Goal: Task Accomplishment & Management: Use online tool/utility

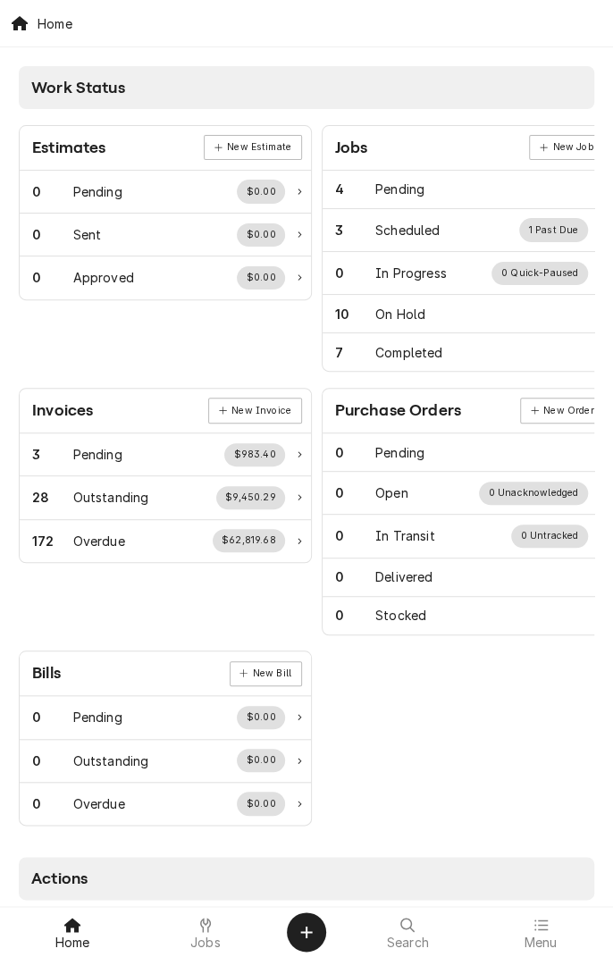
click at [205, 938] on span "Jobs" at bounding box center [205, 942] width 30 height 14
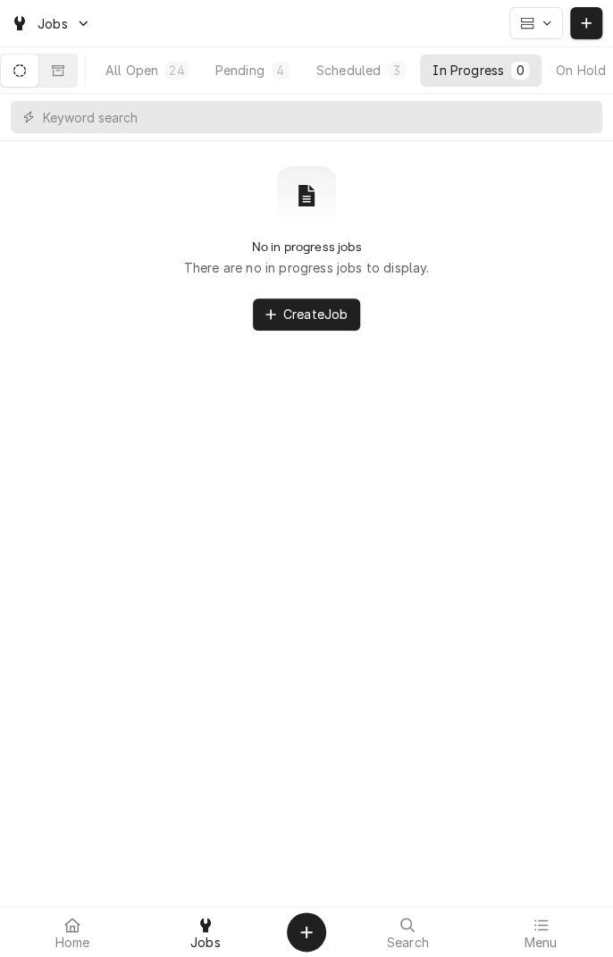
click at [259, 66] on div "Pending" at bounding box center [239, 70] width 49 height 19
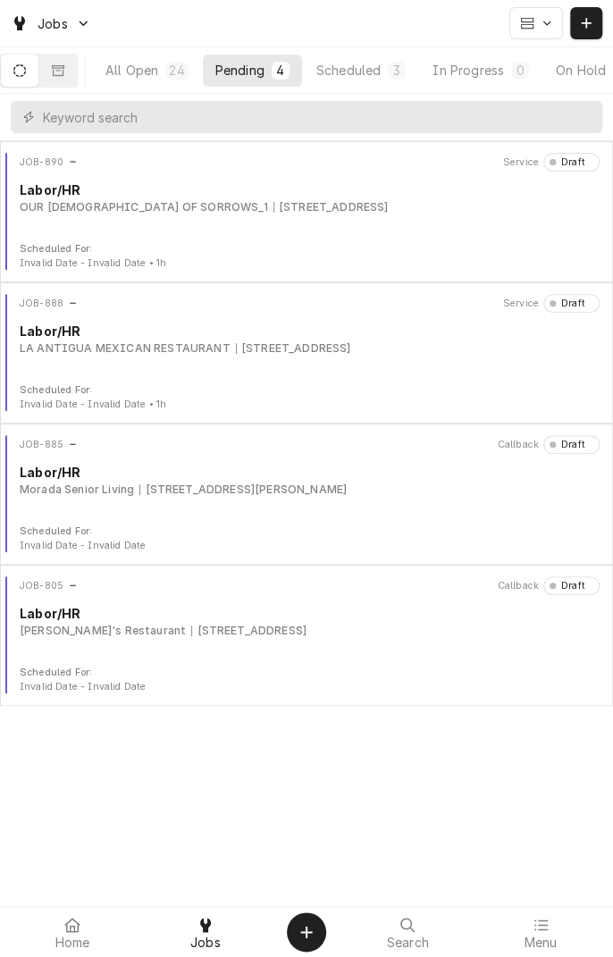
click at [141, 493] on div "9606 Zac Lentz Pkwy, Victoria, TX 77904" at bounding box center [242, 490] width 207 height 16
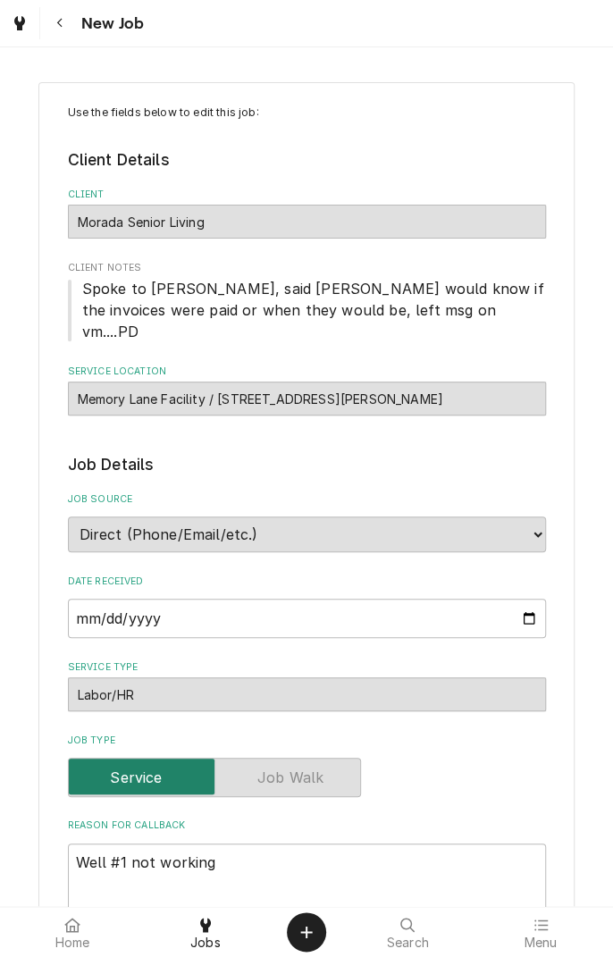
type textarea "x"
click at [71, 33] on button "Navigate back" at bounding box center [60, 23] width 32 height 32
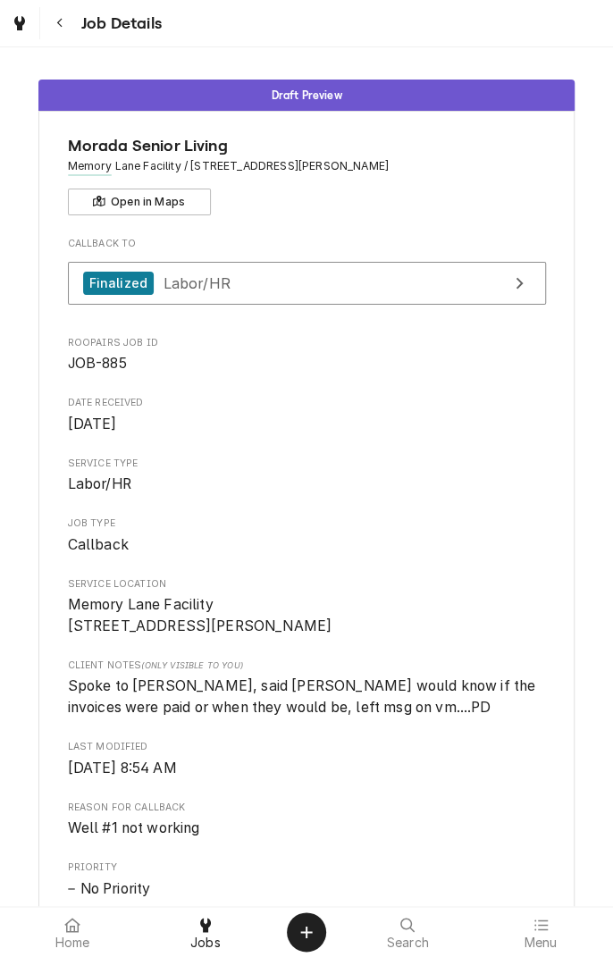
click at [75, 28] on button "Navigate back" at bounding box center [60, 23] width 32 height 32
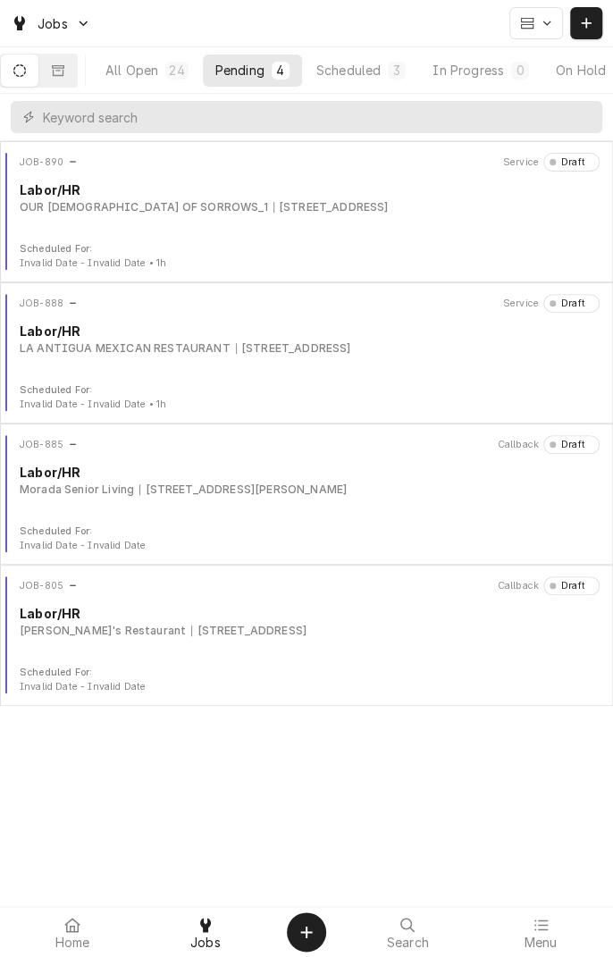
click at [298, 224] on div "JOB-890 Service Draft Labor/HR OUR [DEMOGRAPHIC_DATA] OF SORROWS_1 [STREET_ADDR…" at bounding box center [306, 197] width 599 height 89
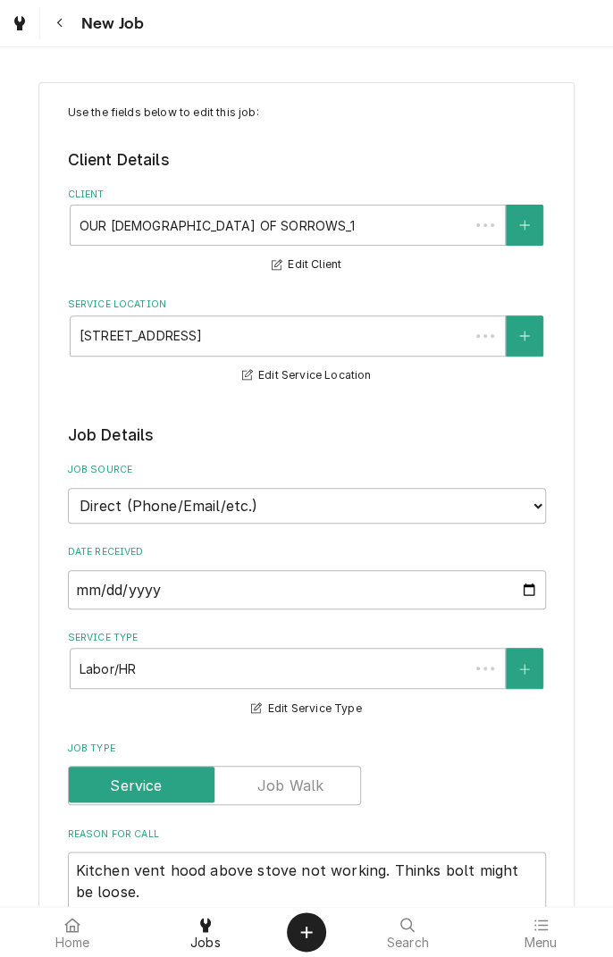
type textarea "x"
click at [75, 29] on button "Navigate back" at bounding box center [60, 23] width 32 height 32
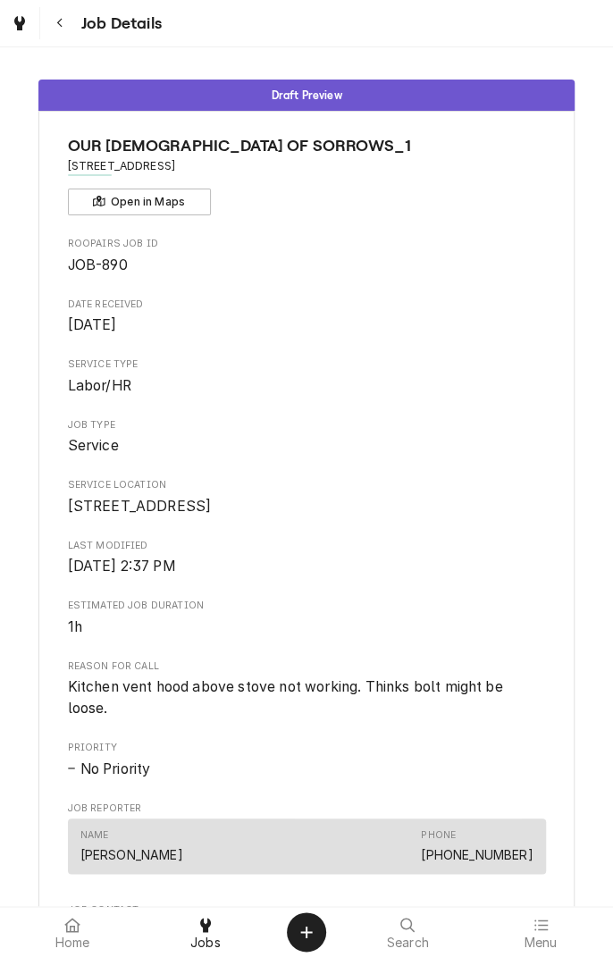
click at [66, 38] on button "Navigate back" at bounding box center [60, 23] width 32 height 32
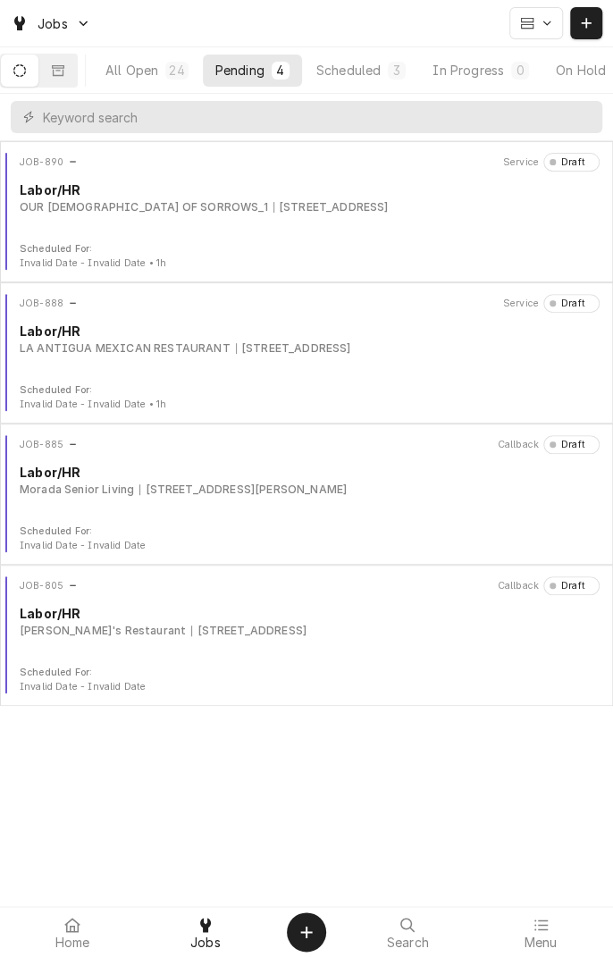
click at [78, 943] on span "Home" at bounding box center [72, 942] width 35 height 14
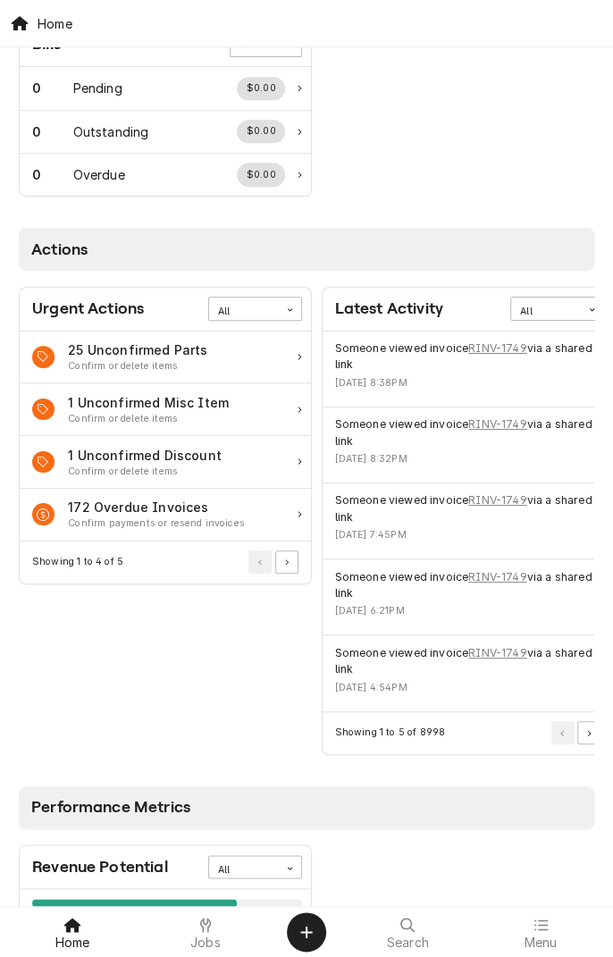
scroll to position [628, 0]
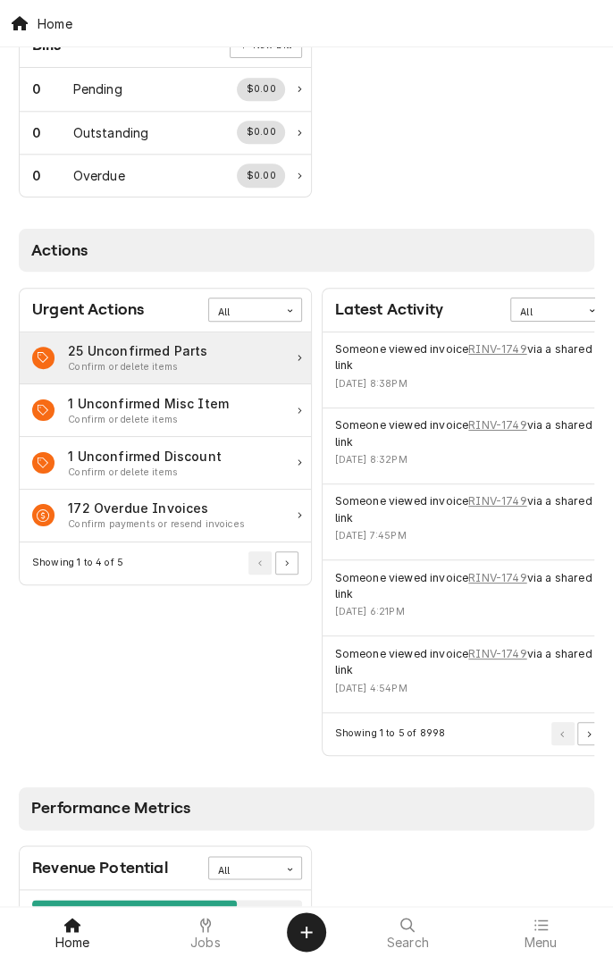
click at [229, 357] on div "25 Unconfirmed Parts Confirm or delete items" at bounding box center [165, 358] width 291 height 53
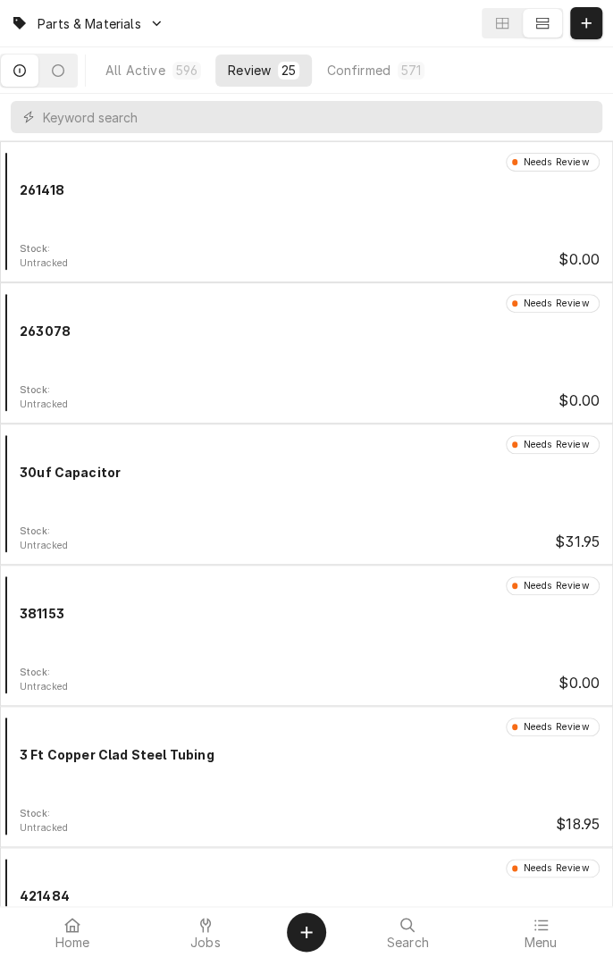
click at [585, 22] on icon "Dynamic Content Wrapper" at bounding box center [586, 23] width 10 height 10
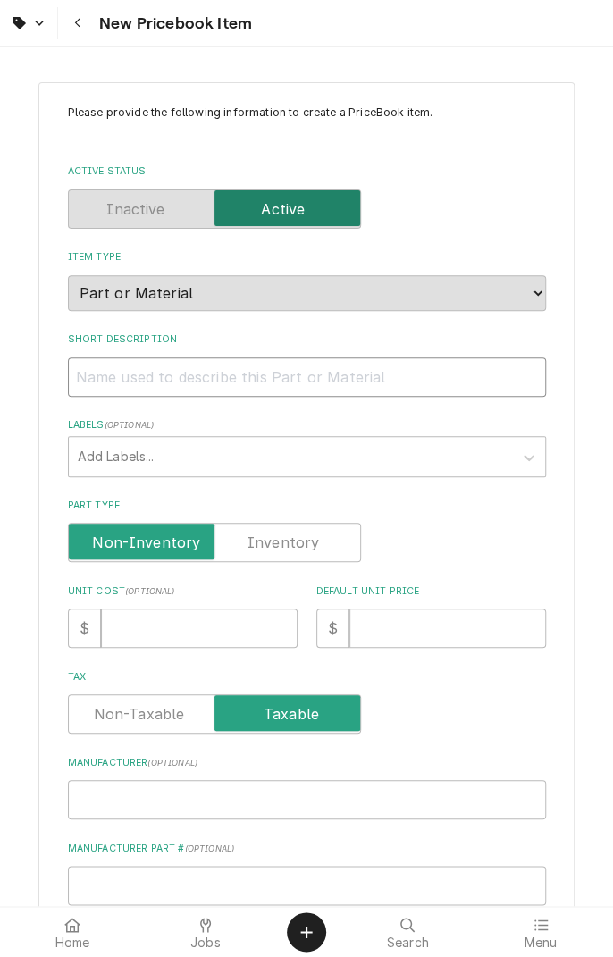
click at [351, 380] on input "Short Description" at bounding box center [307, 376] width 478 height 39
type textarea "x"
type input "I"
type textarea "x"
type input "Ig"
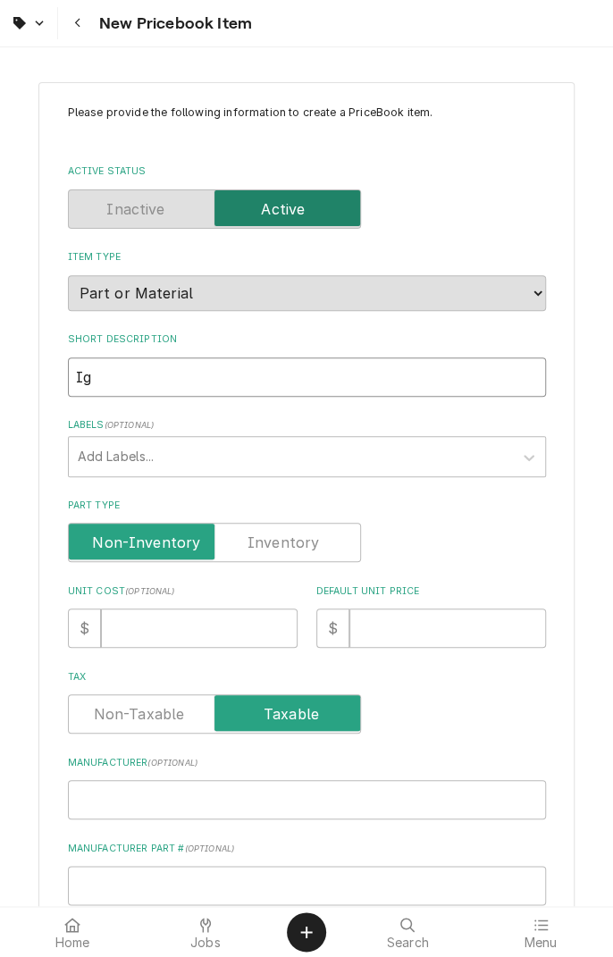
type textarea "x"
type input "Ign"
type textarea "x"
type input "Igni"
type textarea "x"
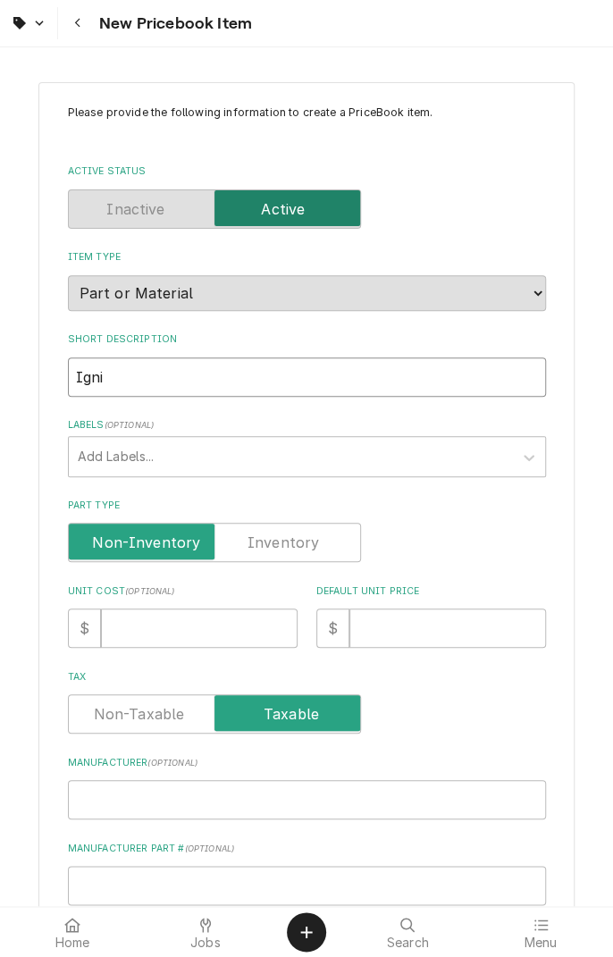
type input "Ignit"
type textarea "x"
type input "Igniti"
type textarea "x"
type input "Ignitio"
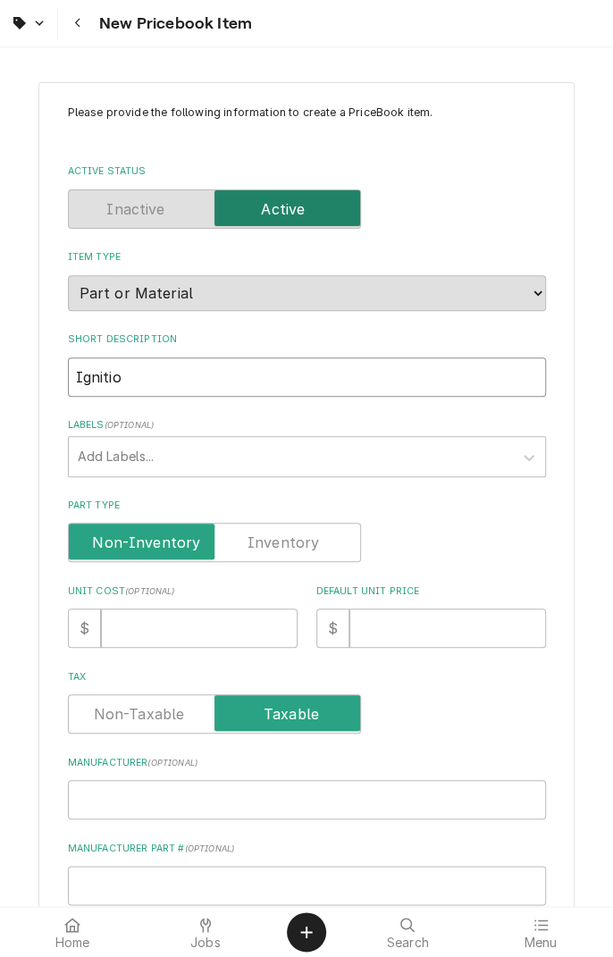
type textarea "x"
type input "Ignition"
type textarea "x"
type input "Ignition"
type textarea "x"
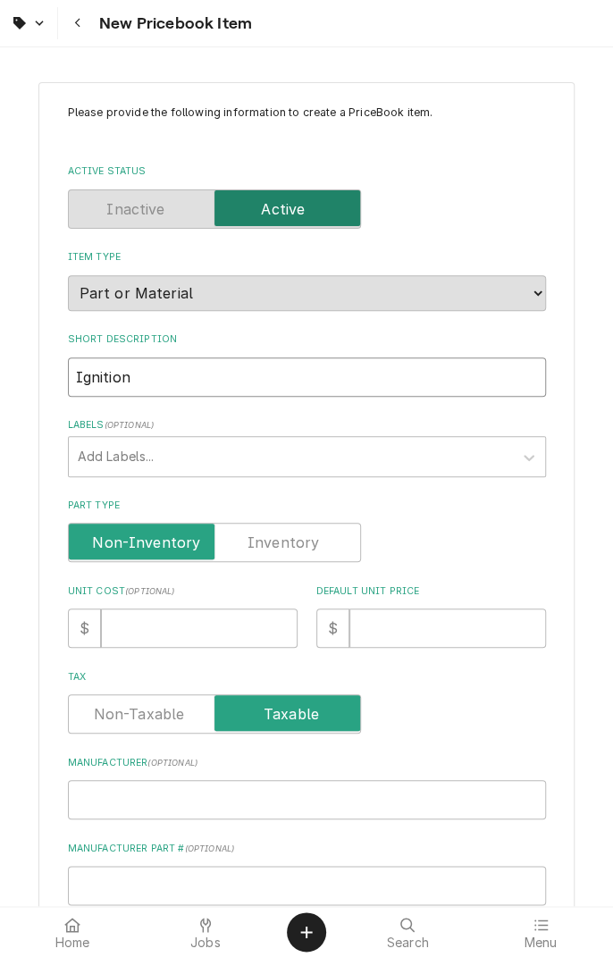
type input "Ignition w"
type textarea "x"
type input "Ignition wi"
type textarea "x"
type input "Ignition wir"
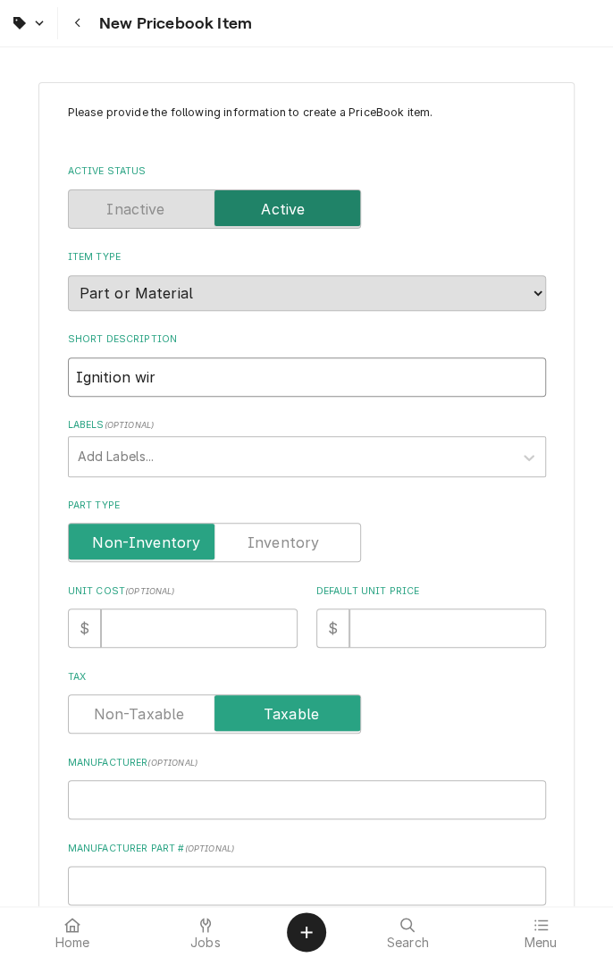
type textarea "x"
type input "Ignition wire"
type textarea "x"
type input "Ignition wire"
type textarea "x"
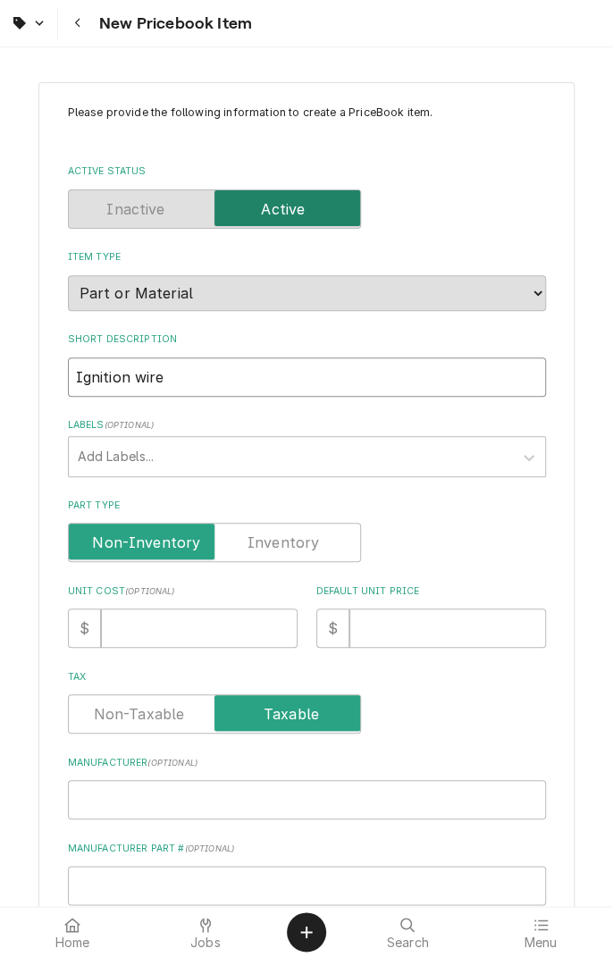
type input "Ignition wire k"
type textarea "x"
type input "Ignition wire ki"
type textarea "x"
type input "Ignition wire kit"
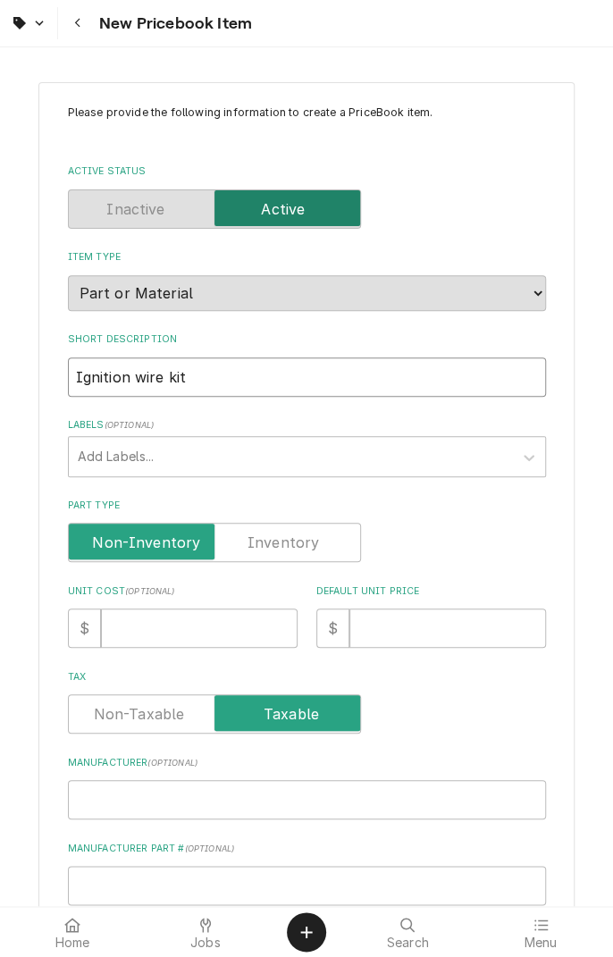
type textarea "x"
type input "Ignition wire kit"
type textarea "x"
type input "Ignition wire kit o"
type textarea "x"
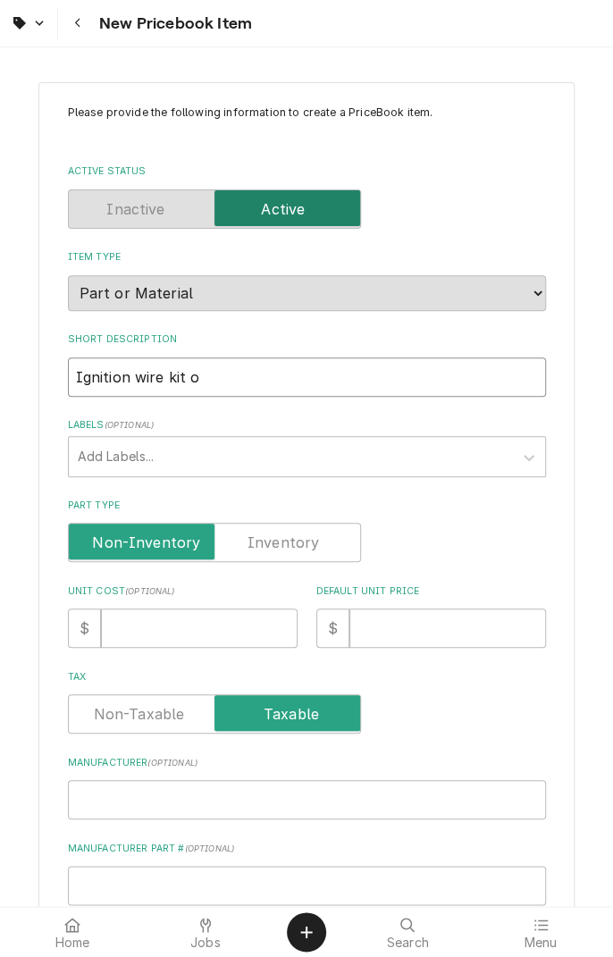
type input "Ignition wire kit or"
type textarea "x"
type input "Ignition wire kit ora"
type textarea "x"
type input "Ignition wire kit oran"
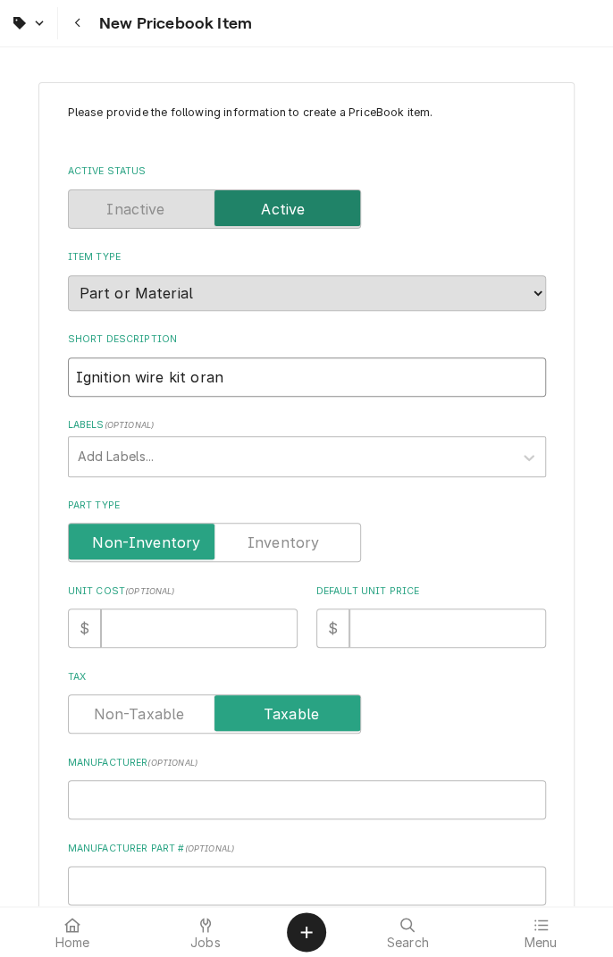
type textarea "x"
type input "Ignition wire kit orang"
type textarea "x"
type input "Ignition wire kit orange"
type textarea "x"
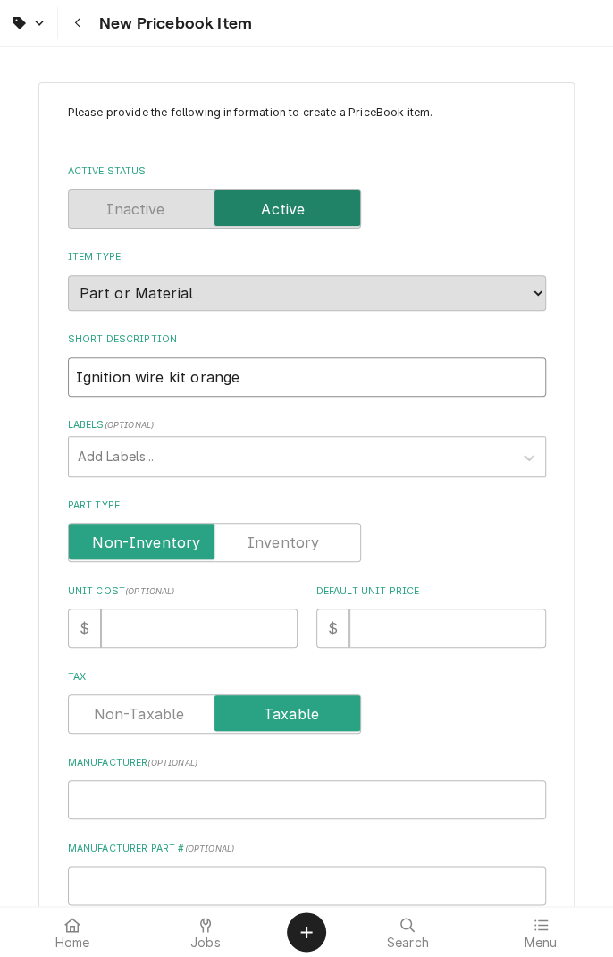
type input "Ignition wire kit orange"
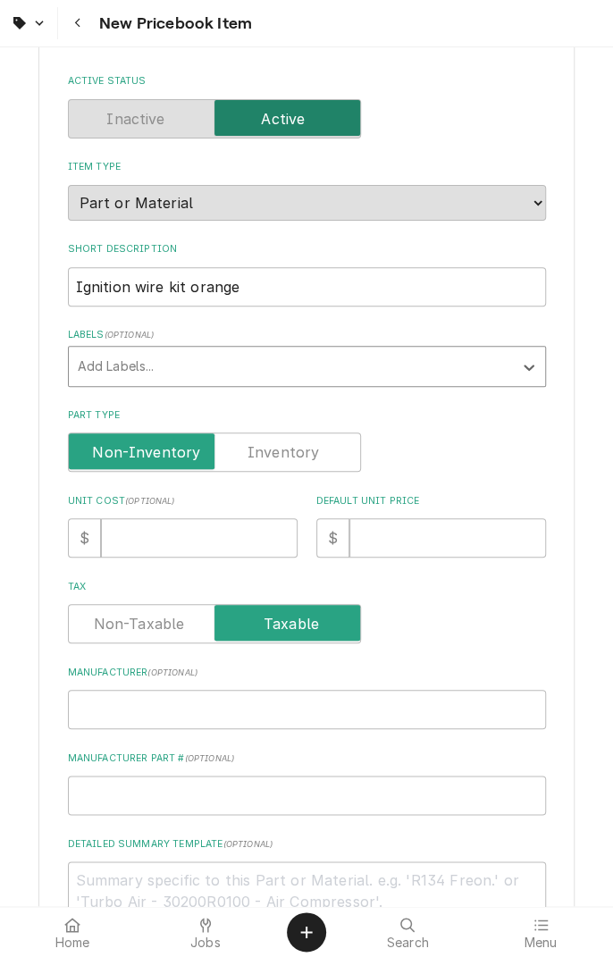
scroll to position [104, 0]
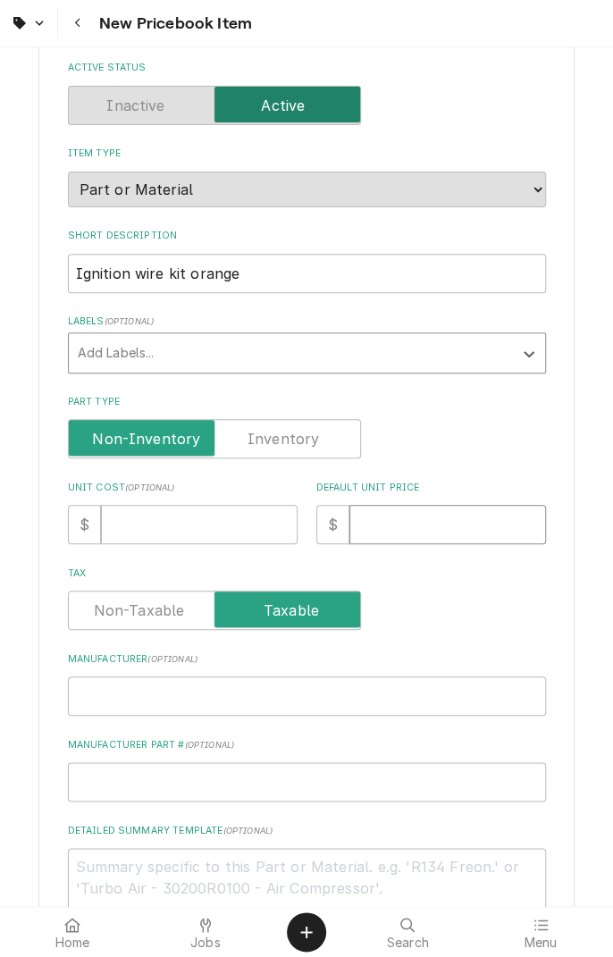
click at [437, 525] on input "Default Unit Price" at bounding box center [447, 524] width 197 height 39
type textarea "x"
type input "3"
type textarea "x"
type input "32"
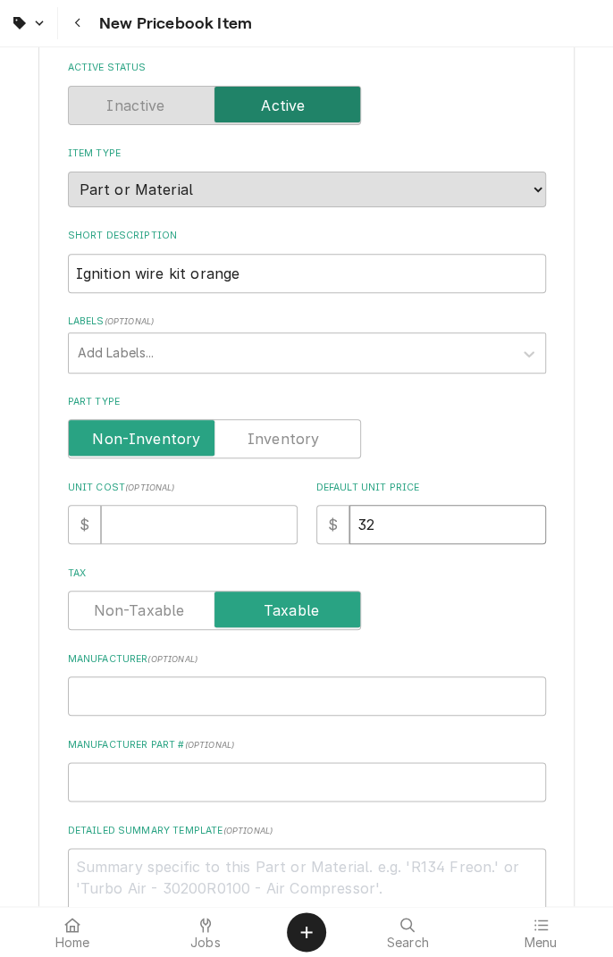
type textarea "x"
type input "32.9"
type textarea "x"
type input "32.95"
type textarea "x"
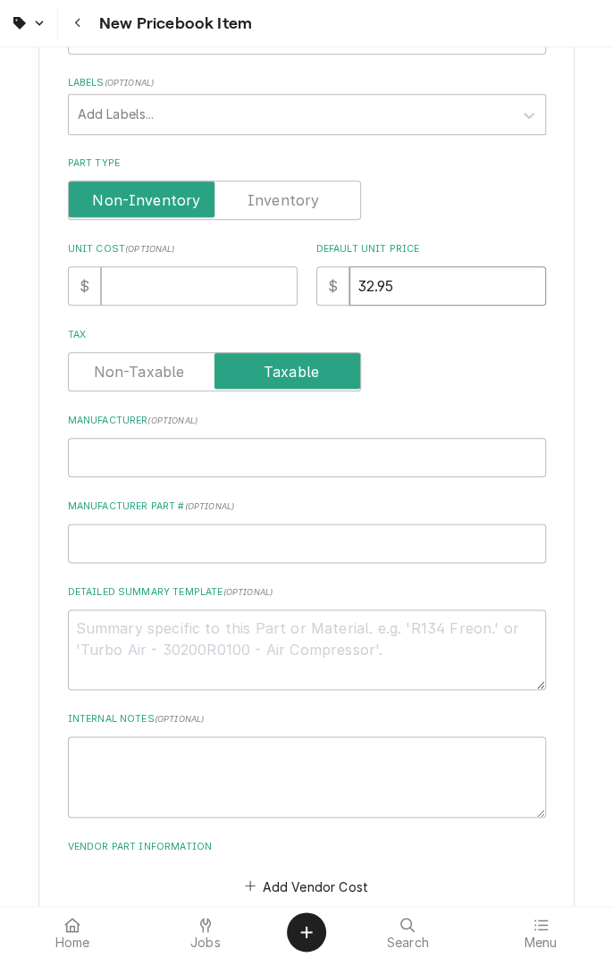
scroll to position [348, 0]
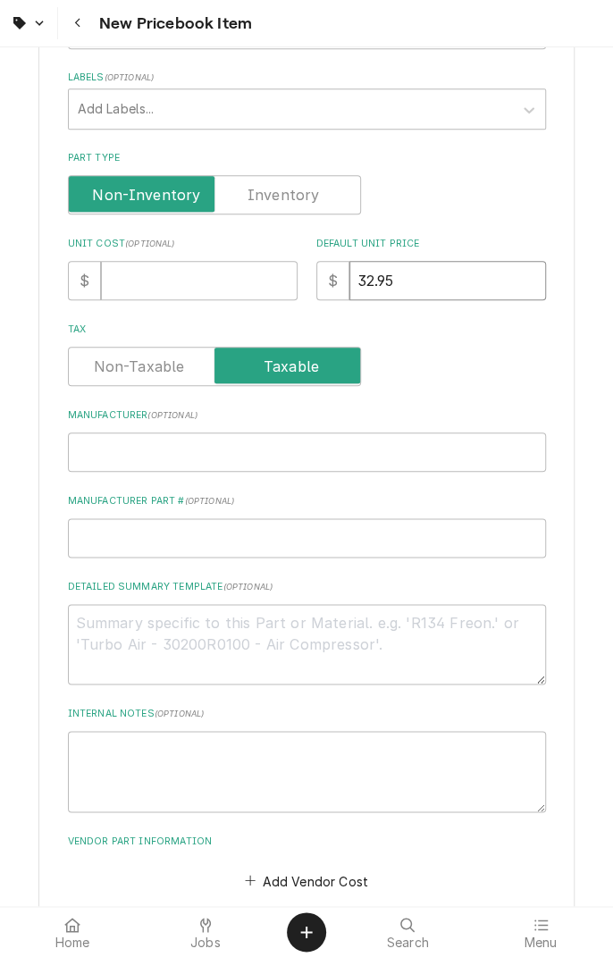
type input "32.95"
click at [320, 455] on input "Manufacturer ( optional )" at bounding box center [307, 451] width 478 height 39
click at [354, 539] on input "Manufacturer Part # ( optional )" at bounding box center [307, 537] width 478 height 39
type textarea "x"
type input "8"
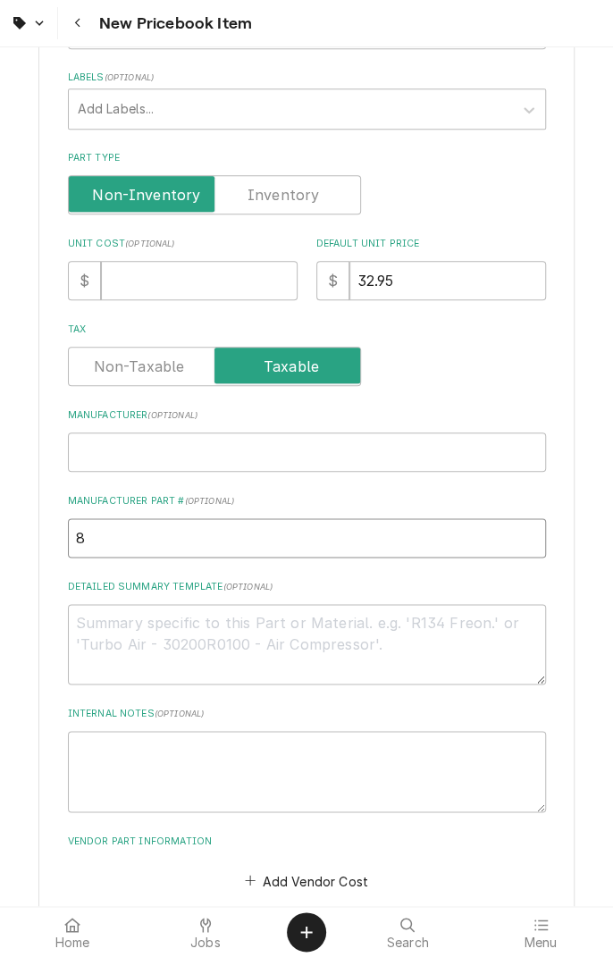
type textarea "x"
type input "85"
type textarea "x"
type input "851"
type textarea "x"
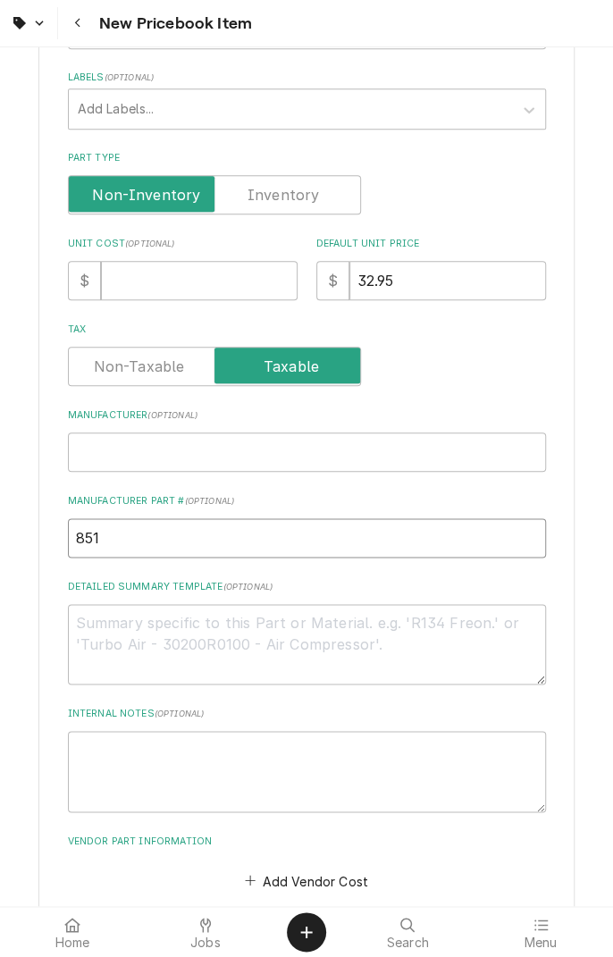
type input "8511"
type textarea "x"
type input "85116"
type textarea "x"
type input "851162"
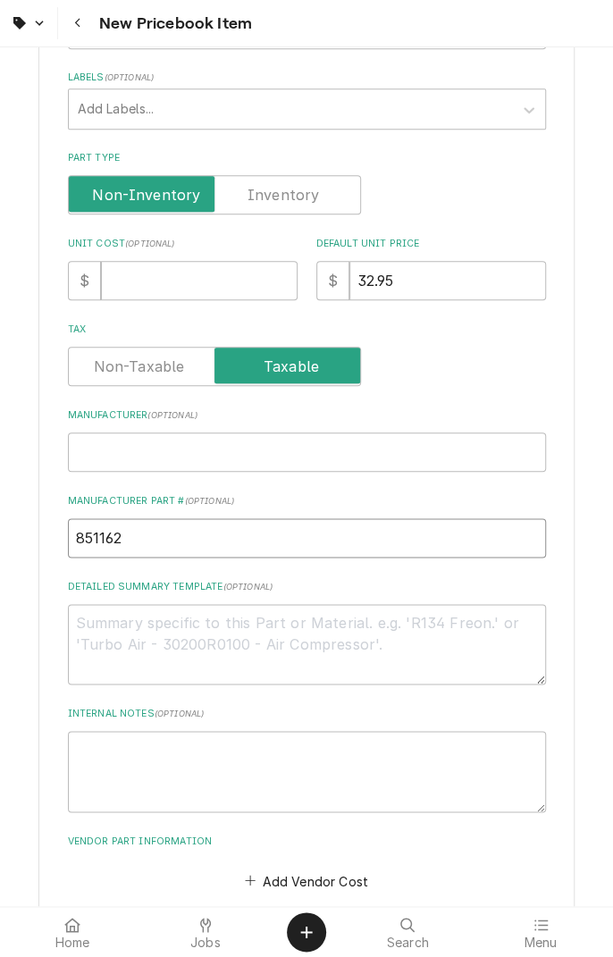
type textarea "x"
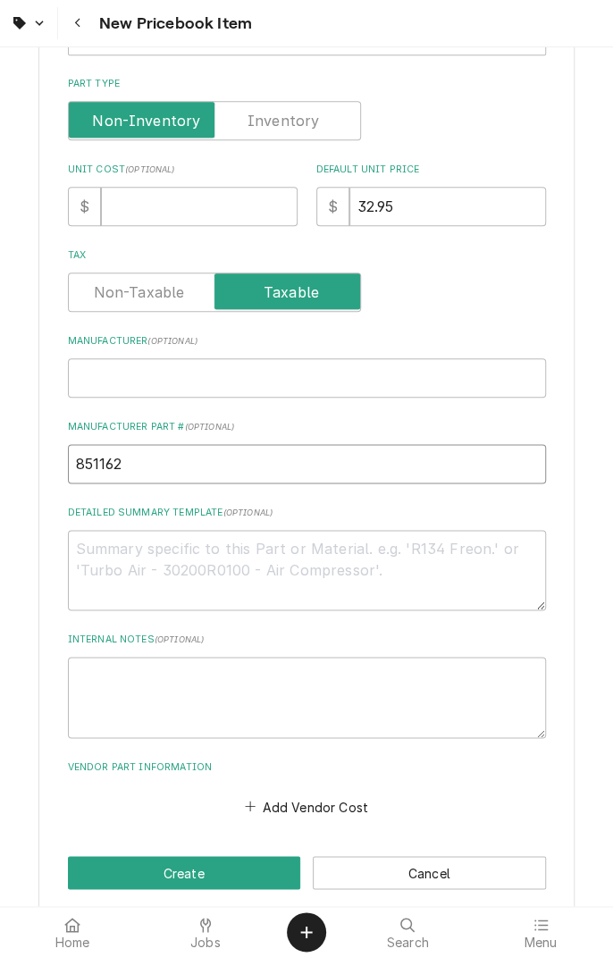
scroll to position [441, 0]
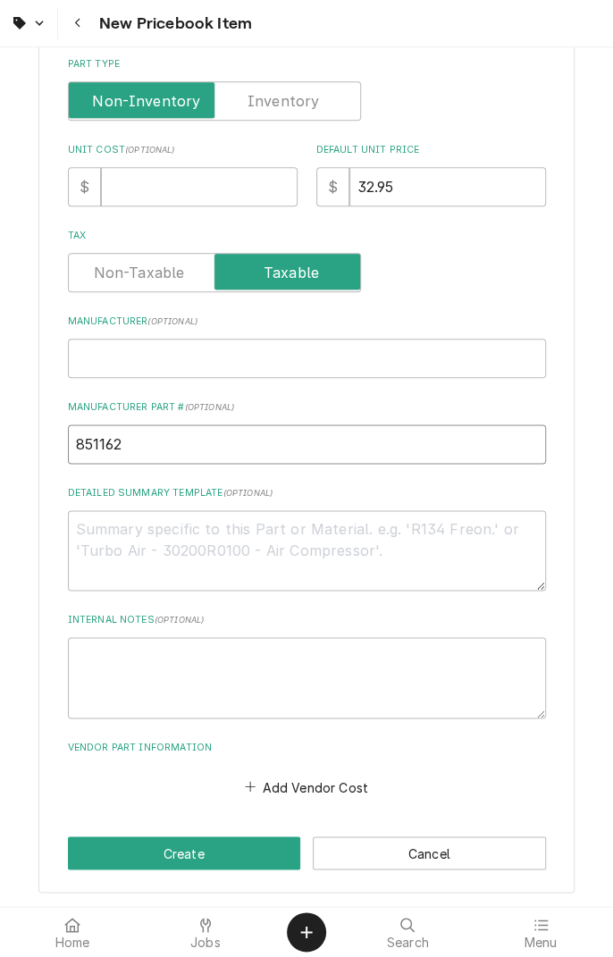
type input "851162"
click at [212, 535] on textarea "Detailed Summary Template ( optional )" at bounding box center [307, 550] width 478 height 80
type textarea "x"
type textarea "I"
type textarea "x"
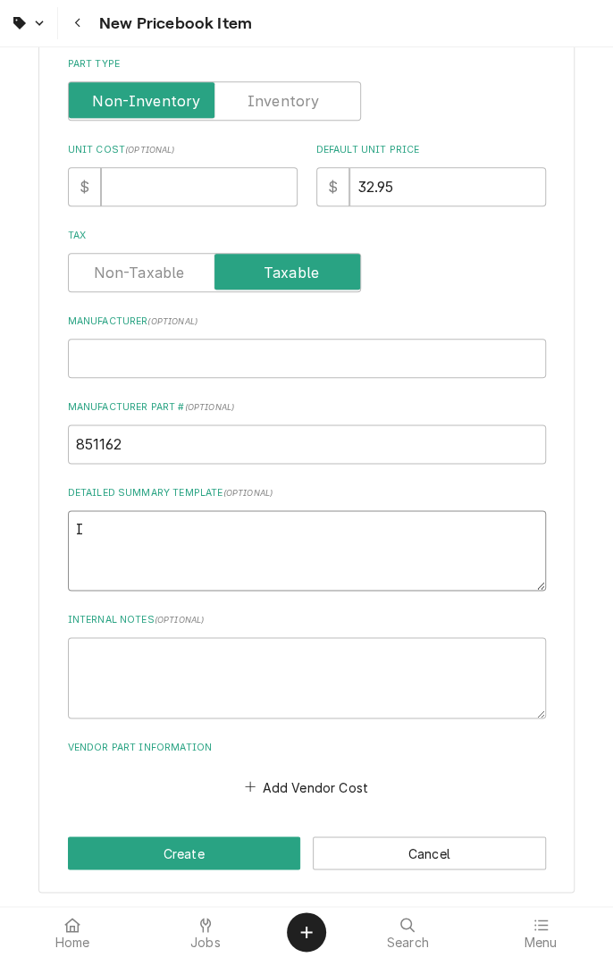
type textarea "Ig"
type textarea "x"
type textarea "Ign"
type textarea "x"
type textarea "Igni"
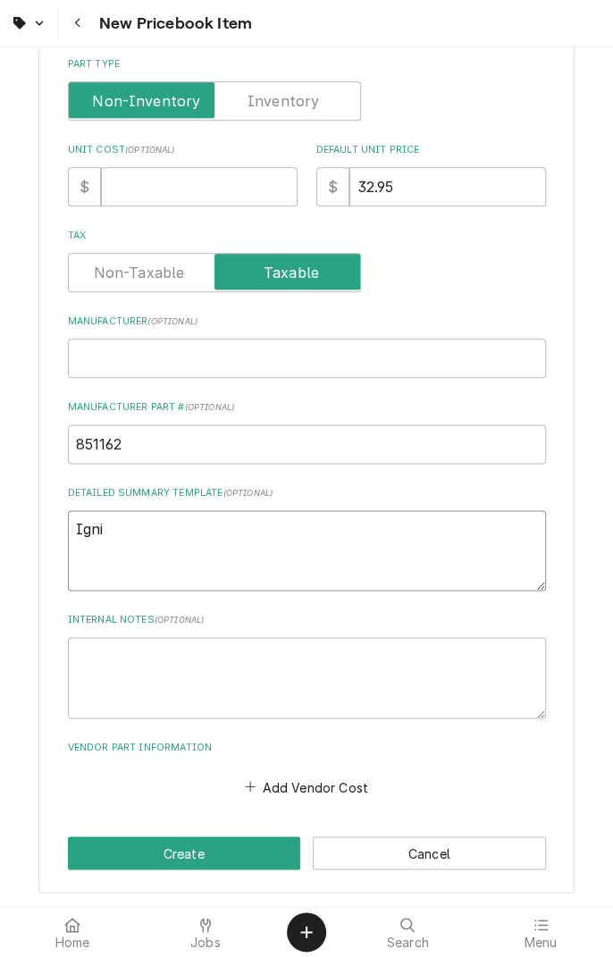
type textarea "x"
type textarea "Ignition"
type textarea "x"
type textarea "Ignition wire"
type textarea "x"
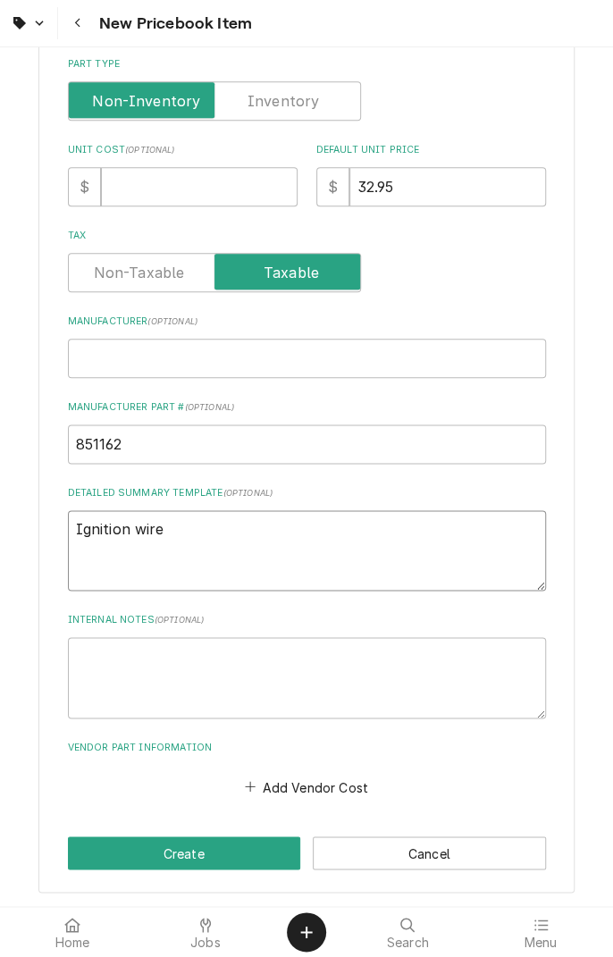
type textarea "Ignition wire kit"
type textarea "x"
type textarea "Ignition wire kit o"
type textarea "x"
type textarea "Ignition wire kit or"
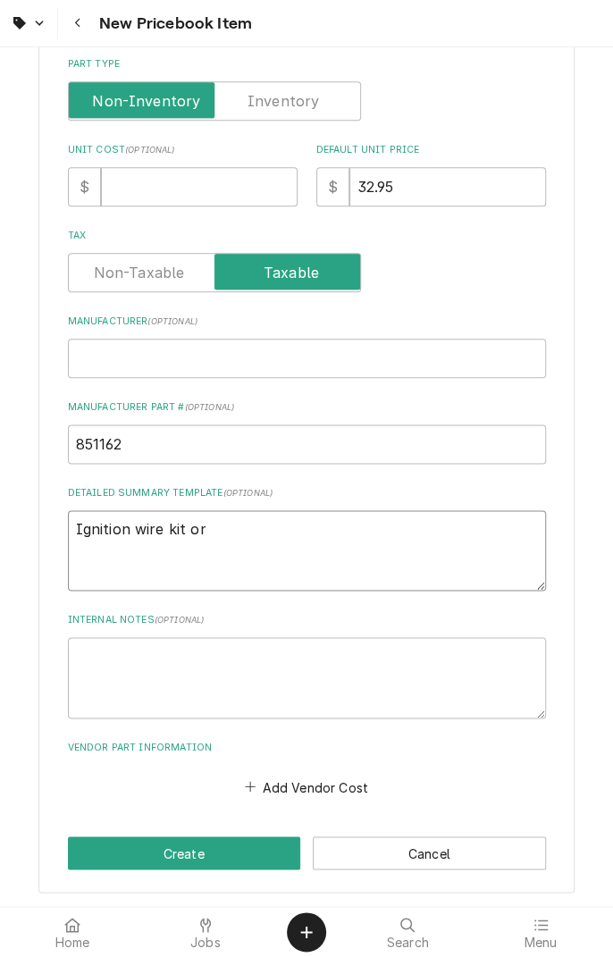
type textarea "x"
type textarea "Ignition wire kit ora"
type textarea "x"
type textarea "Ignition wire kit oran"
type textarea "x"
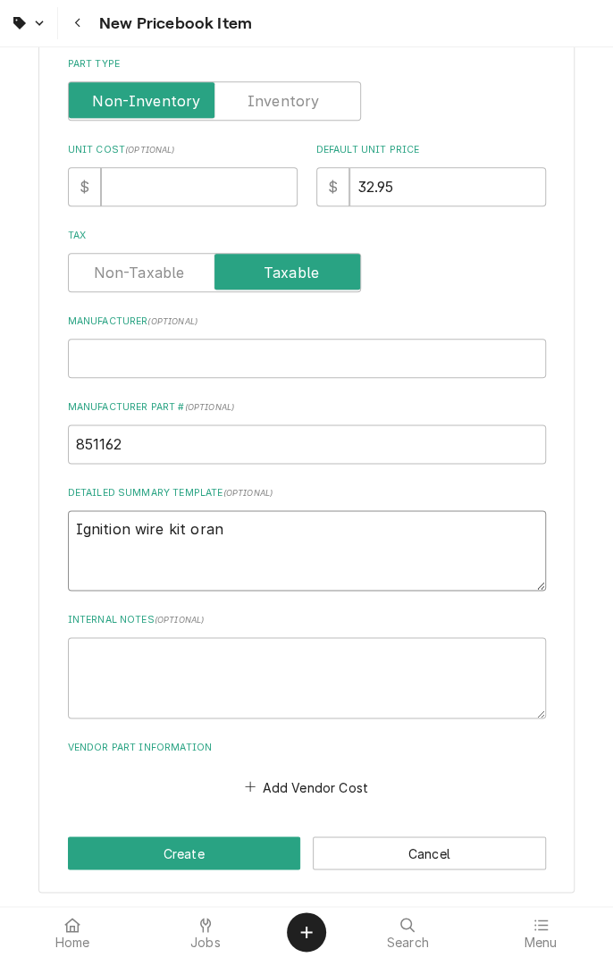
type textarea "Ignition wire kit orang"
type textarea "x"
type textarea "Ignition wire kit orange"
type textarea "x"
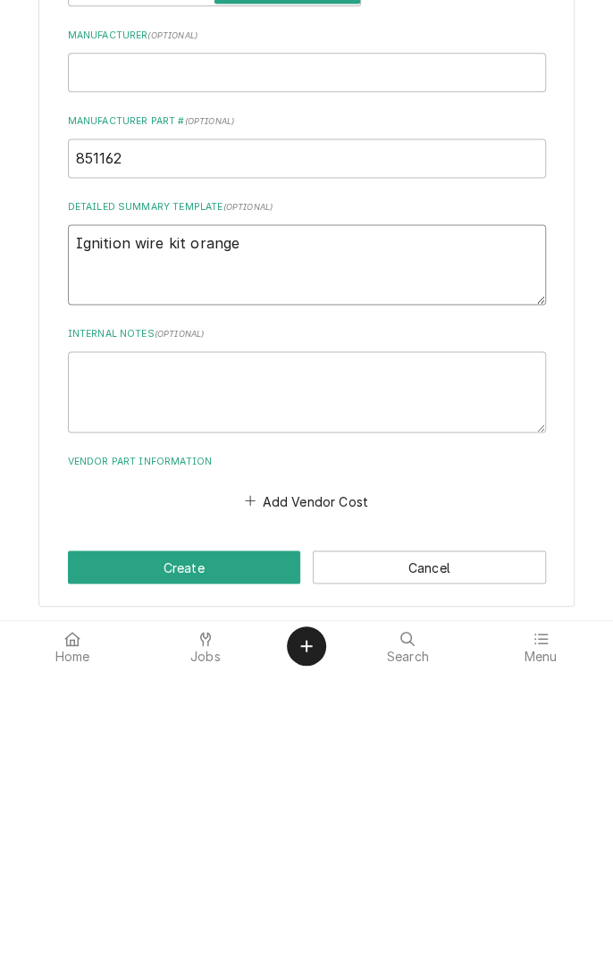
type textarea "Ignition wire kit orange"
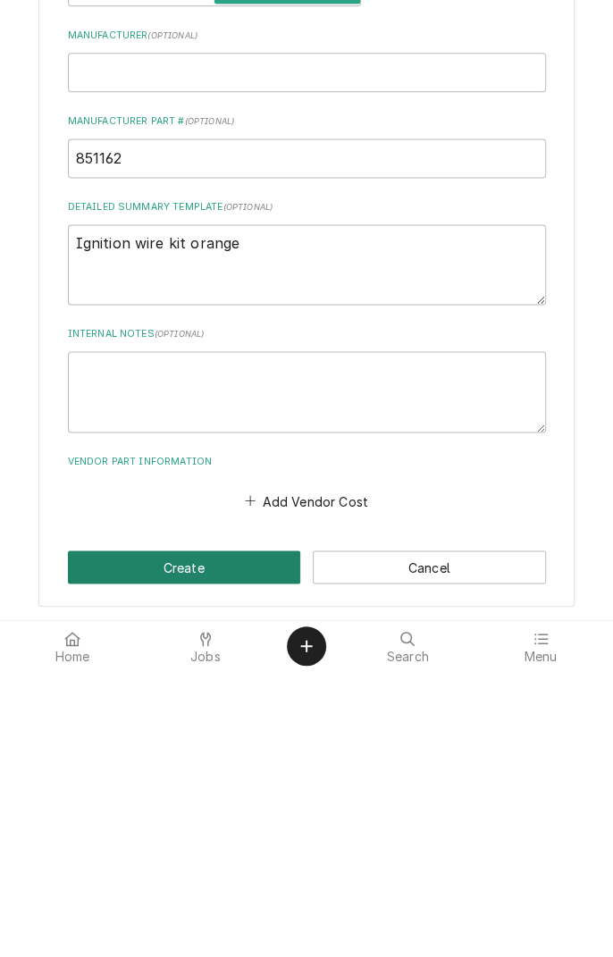
click at [197, 851] on button "Create" at bounding box center [184, 852] width 233 height 33
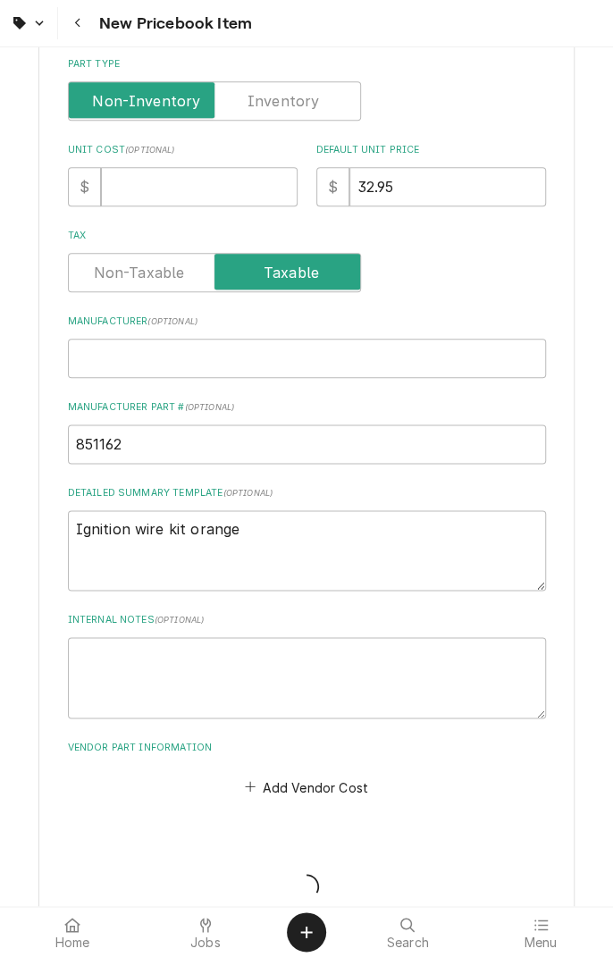
type textarea "x"
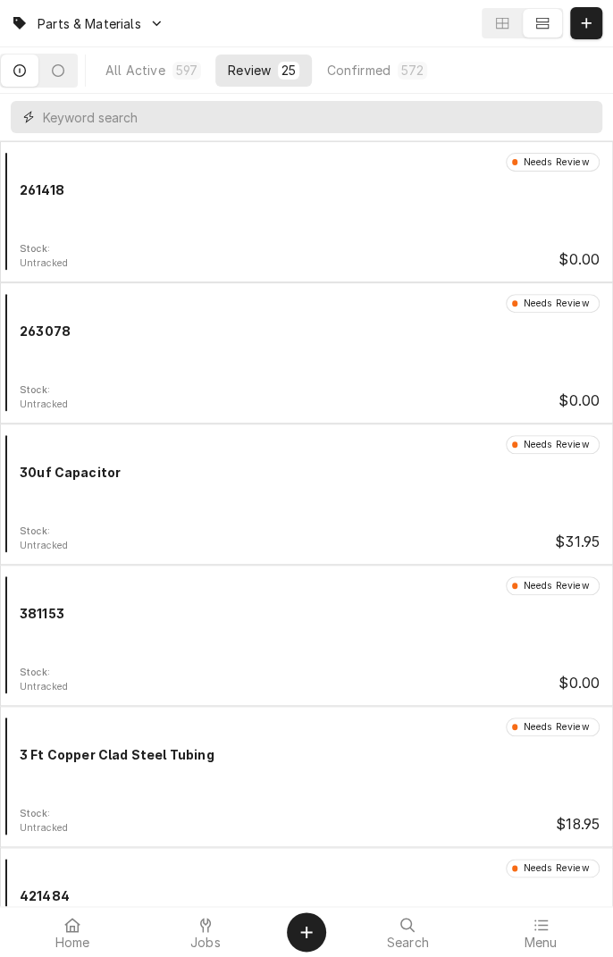
click at [284, 120] on input "Dynamic Content Wrapper" at bounding box center [318, 117] width 550 height 32
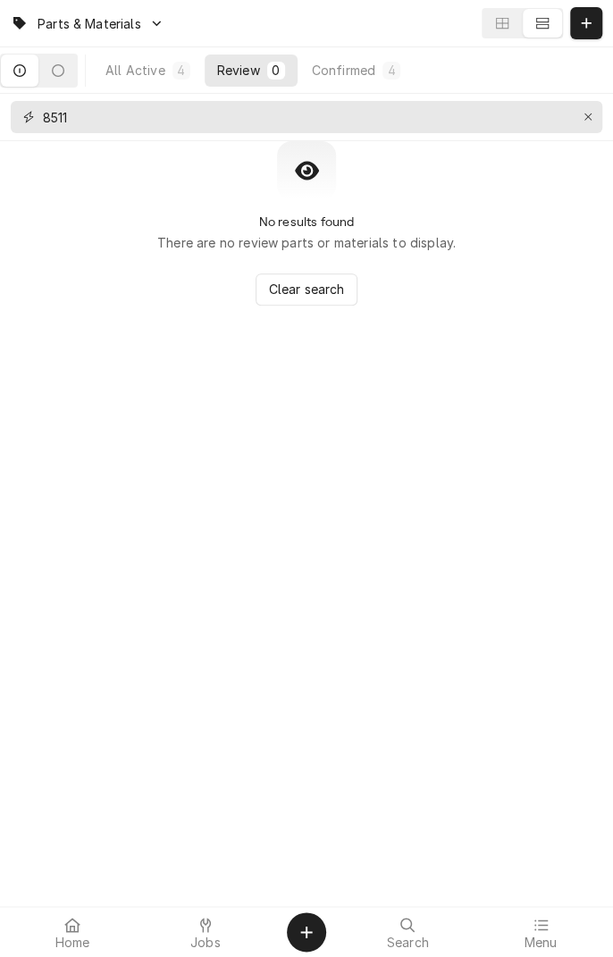
type input "8511"
click at [576, 126] on button "Erase input" at bounding box center [588, 117] width 29 height 29
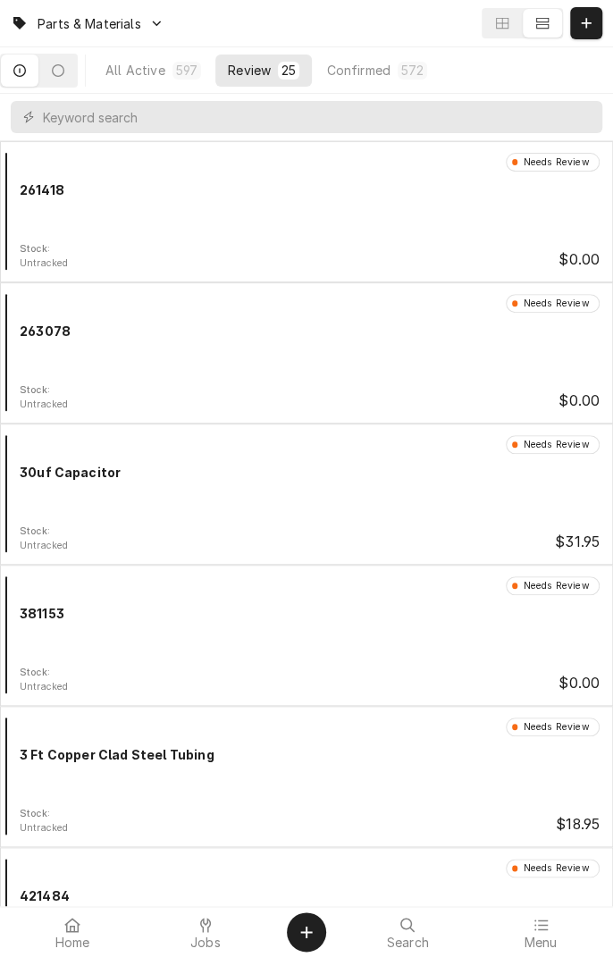
click at [584, 26] on icon "Dynamic Content Wrapper" at bounding box center [586, 23] width 11 height 13
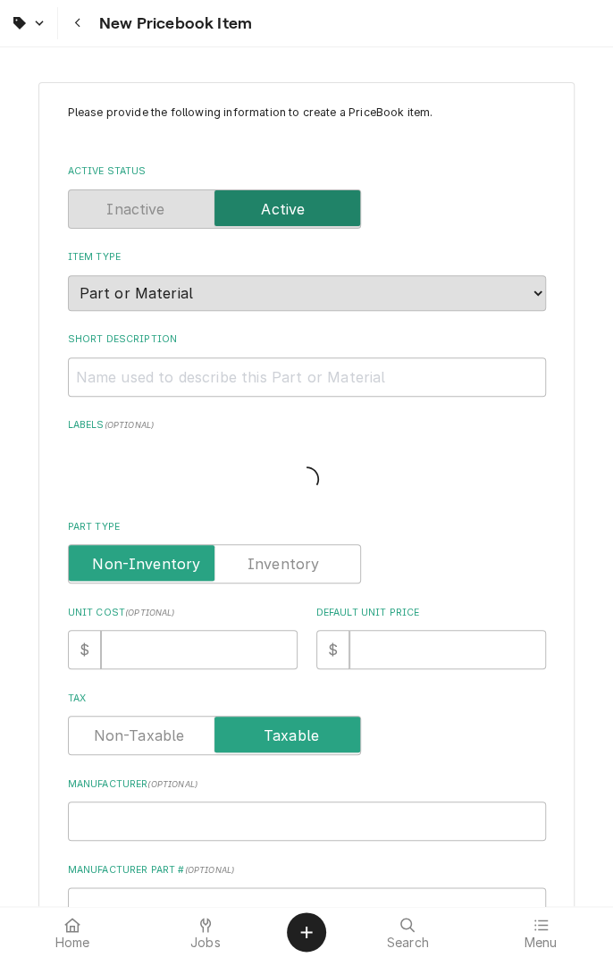
type textarea "x"
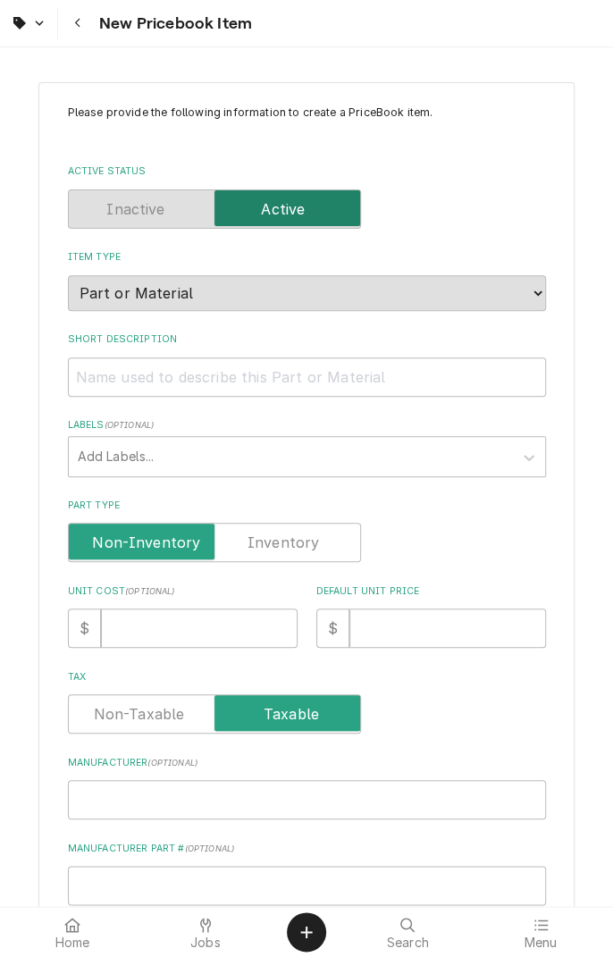
click at [77, 23] on icon "Navigate back" at bounding box center [78, 23] width 8 height 13
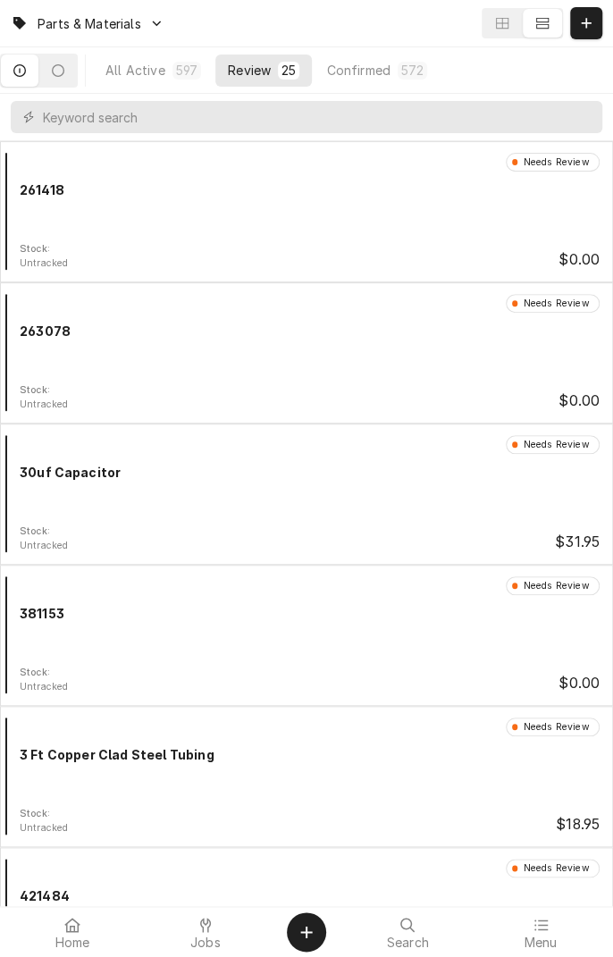
click at [206, 926] on icon at bounding box center [205, 925] width 11 height 14
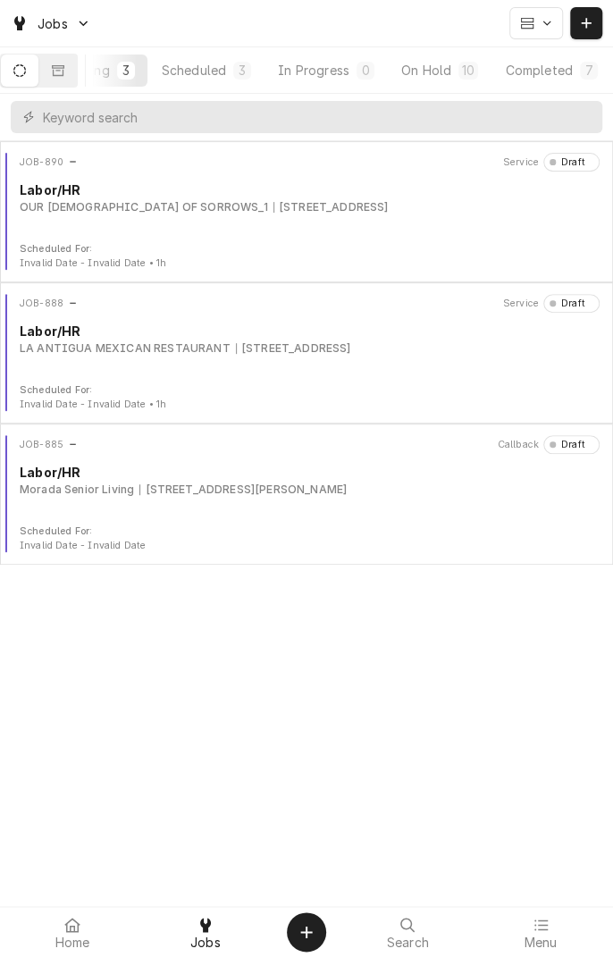
scroll to position [0, 170]
click at [425, 80] on button "On Hold 10" at bounding box center [432, 71] width 102 height 32
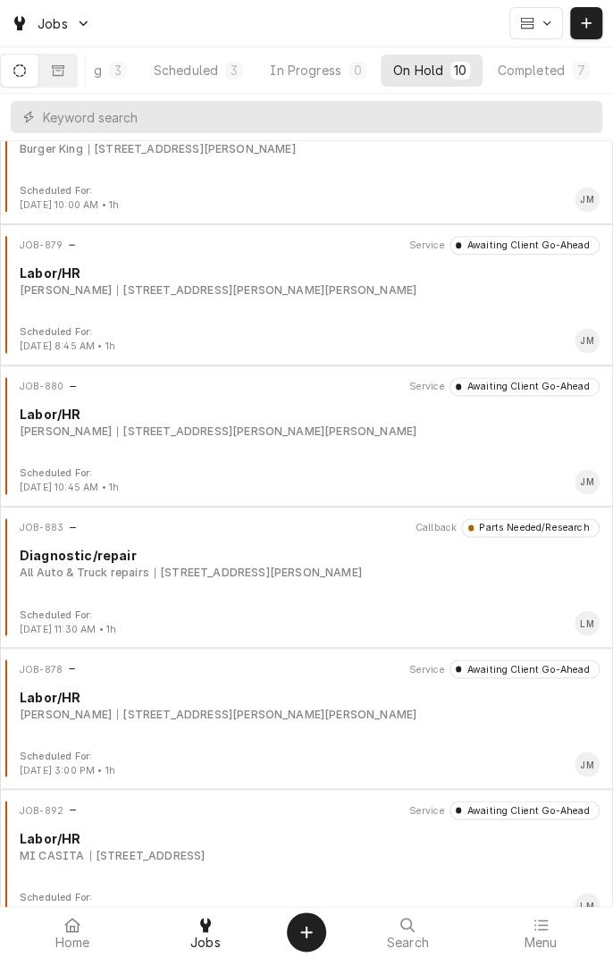
scroll to position [646, 0]
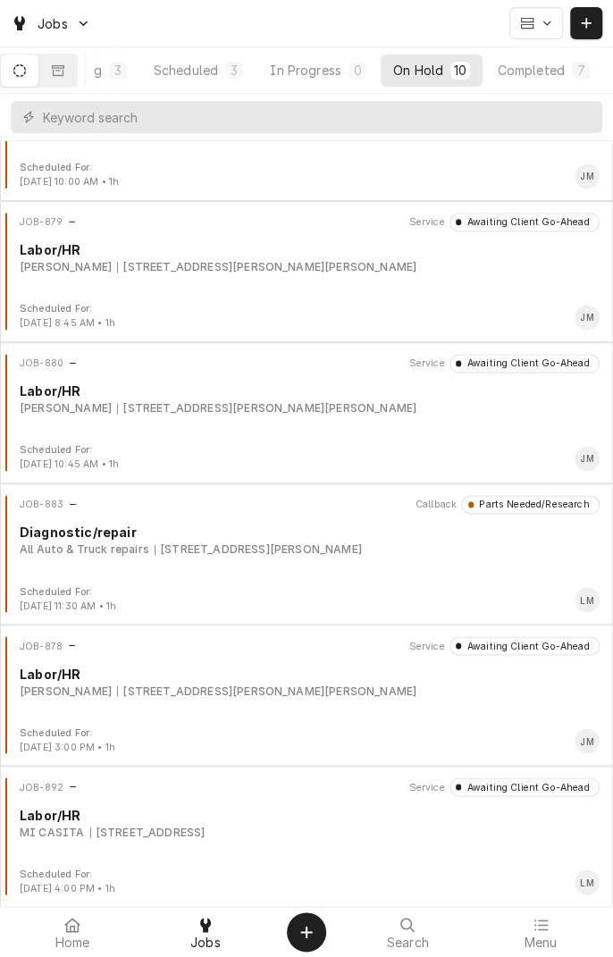
click at [172, 834] on div "[STREET_ADDRESS]" at bounding box center [147, 832] width 115 height 16
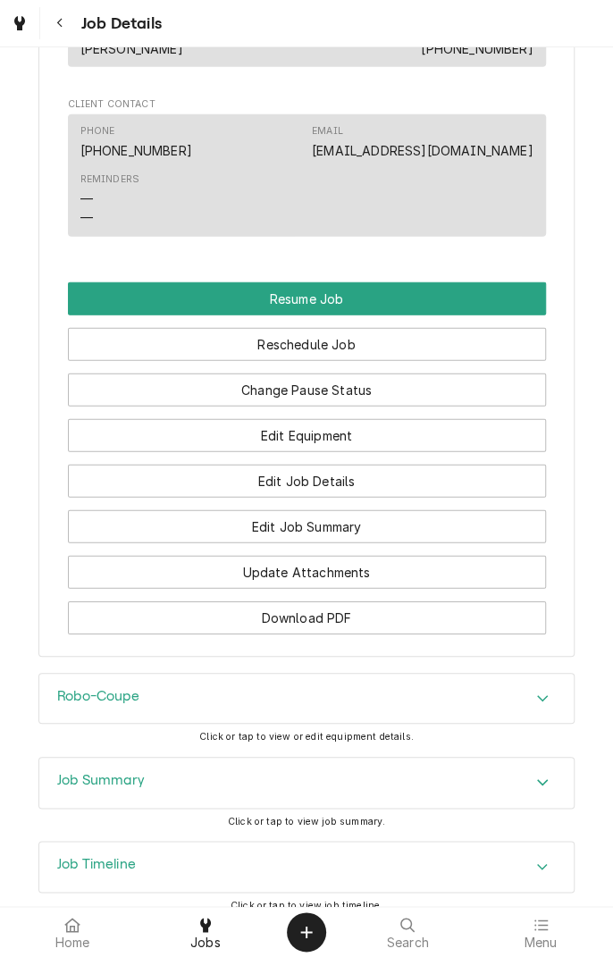
scroll to position [1330, 0]
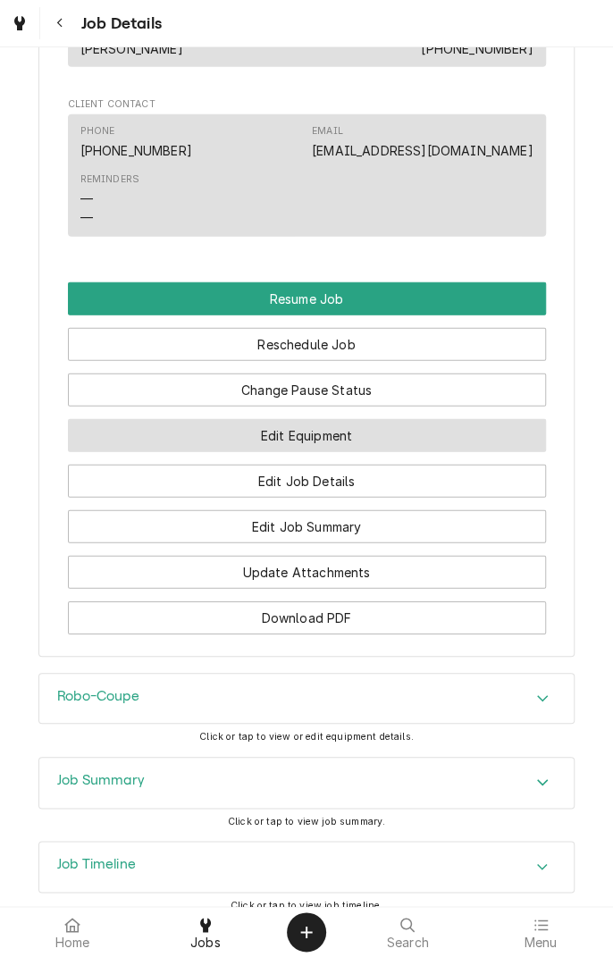
click at [359, 452] on button "Edit Equipment" at bounding box center [307, 435] width 478 height 33
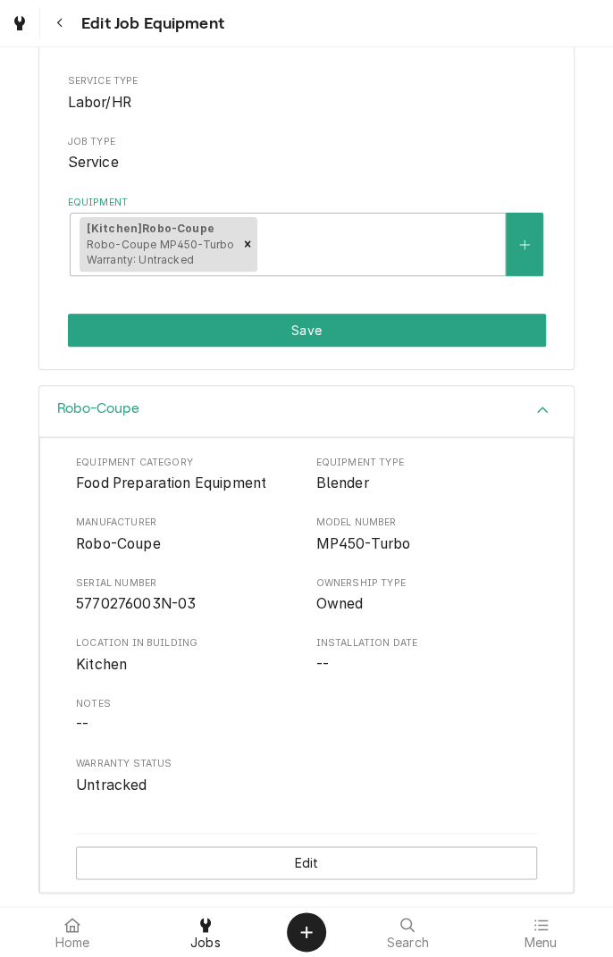
scroll to position [214, 0]
